Goal: Find specific page/section: Find specific page/section

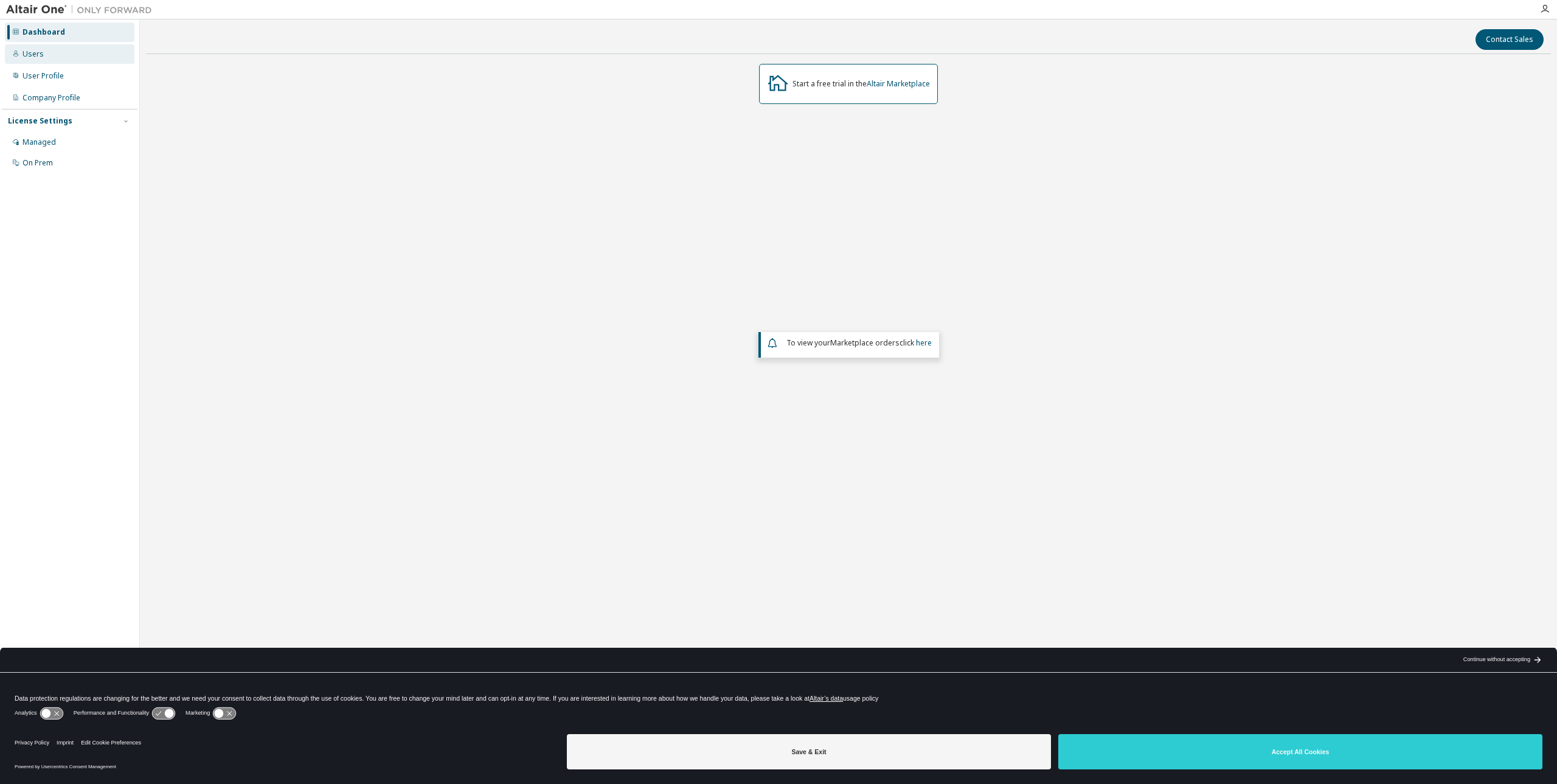
click at [43, 56] on div "Users" at bounding box center [69, 54] width 129 height 20
